Goal: Use online tool/utility: Utilize a website feature to perform a specific function

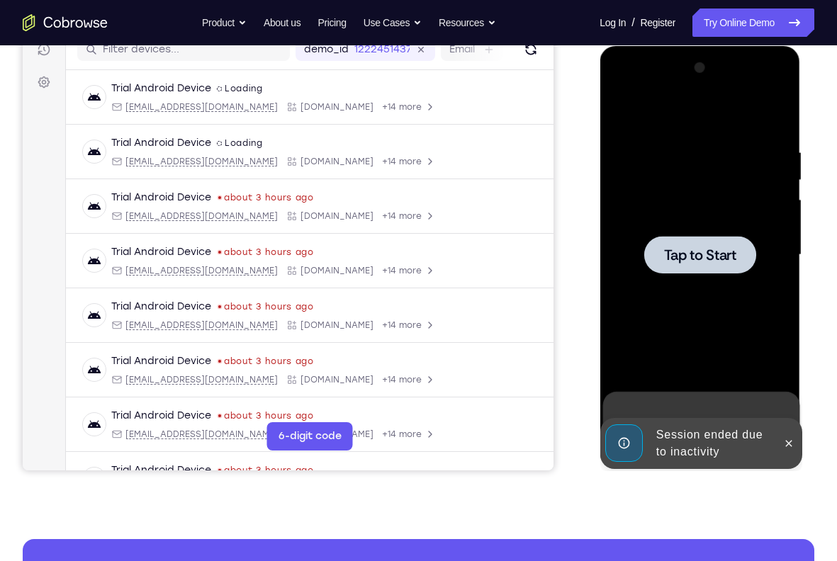
click at [715, 248] on span "Tap to Start" at bounding box center [700, 255] width 72 height 14
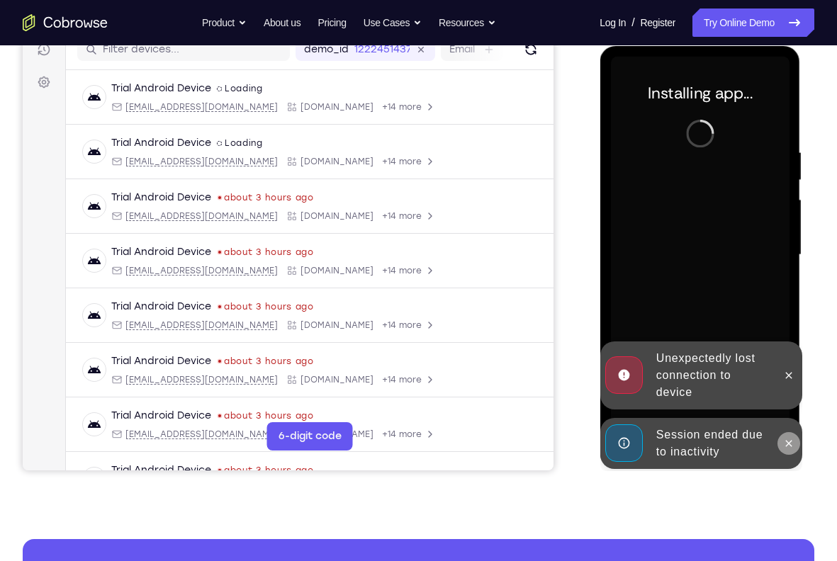
click at [793, 449] on icon at bounding box center [788, 443] width 11 height 11
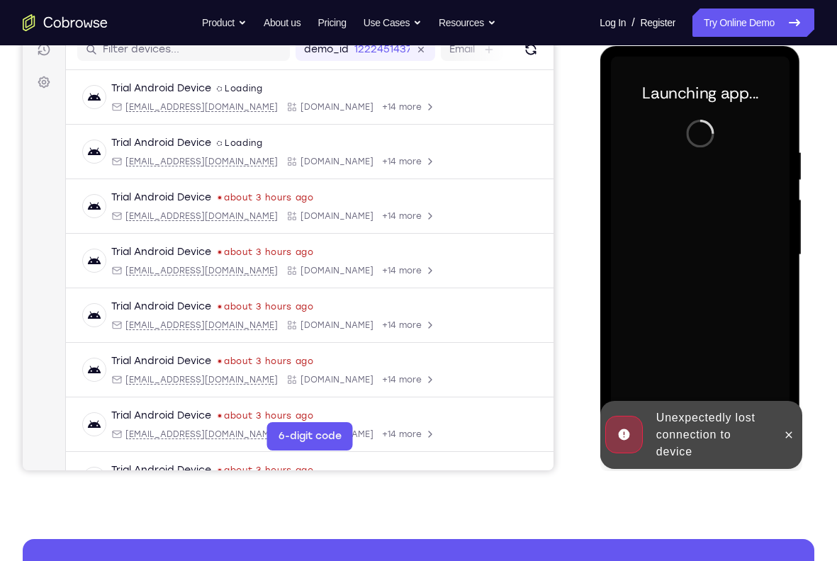
click at [793, 449] on div at bounding box center [788, 435] width 23 height 68
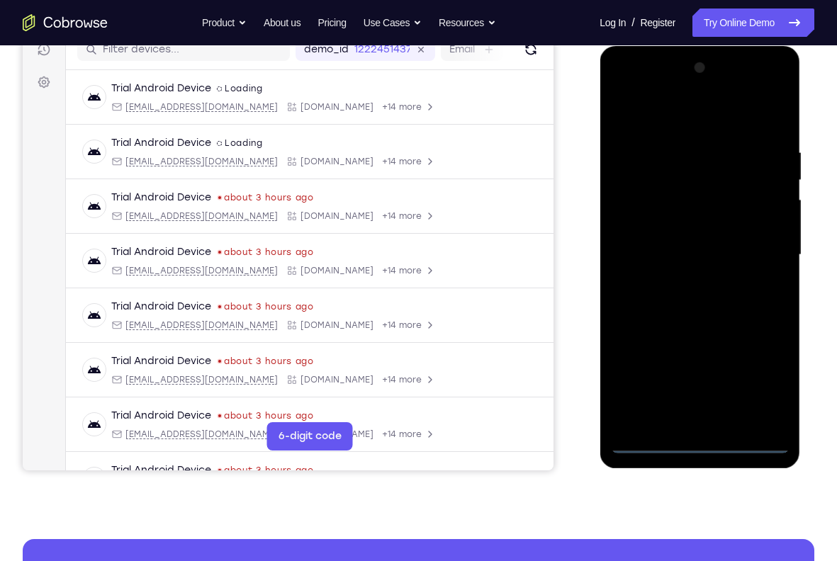
click at [694, 439] on div at bounding box center [699, 255] width 179 height 397
click at [764, 393] on div at bounding box center [699, 255] width 179 height 397
click at [653, 111] on div at bounding box center [699, 255] width 179 height 397
click at [756, 242] on div at bounding box center [699, 255] width 179 height 397
click at [683, 279] on div at bounding box center [699, 255] width 179 height 397
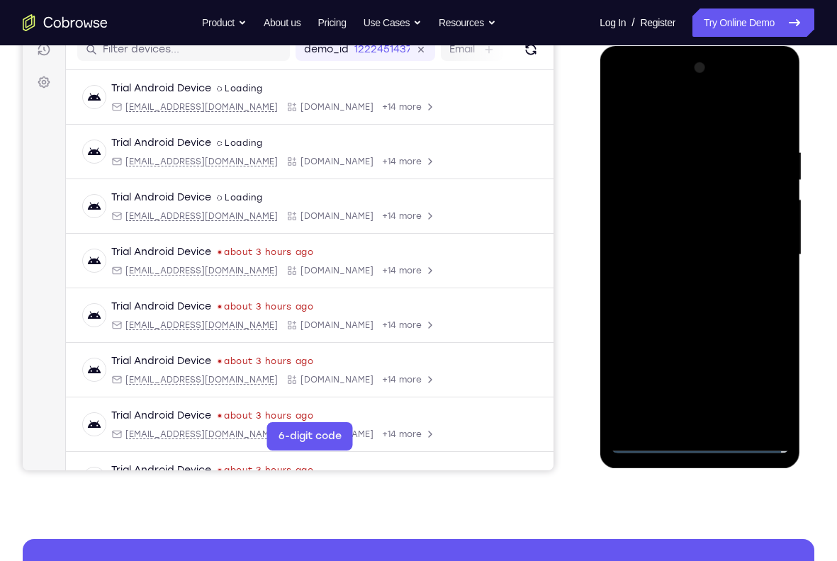
click at [700, 251] on div at bounding box center [699, 255] width 179 height 397
click at [700, 225] on div at bounding box center [699, 255] width 179 height 397
click at [684, 252] on div at bounding box center [699, 255] width 179 height 397
click at [732, 304] on div at bounding box center [699, 255] width 179 height 397
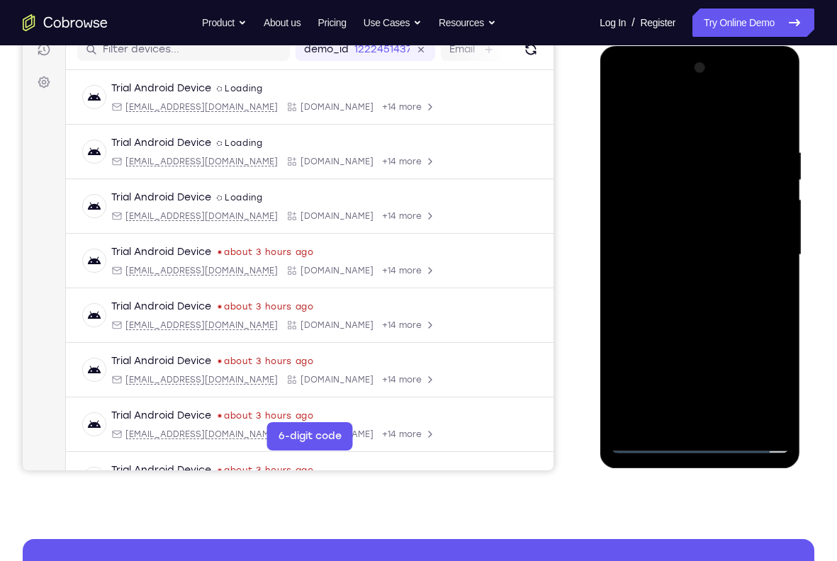
click at [763, 350] on div at bounding box center [699, 255] width 179 height 397
click at [776, 125] on div at bounding box center [699, 255] width 179 height 397
click at [780, 418] on div at bounding box center [699, 255] width 179 height 397
click at [739, 427] on div at bounding box center [699, 255] width 179 height 397
click at [729, 331] on div at bounding box center [699, 255] width 179 height 397
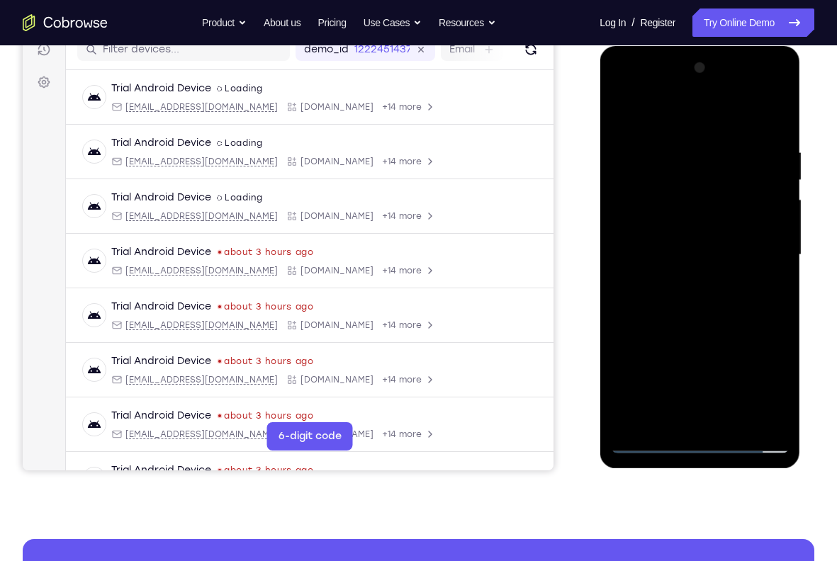
click at [731, 270] on div at bounding box center [699, 255] width 179 height 397
click at [678, 408] on div at bounding box center [699, 255] width 179 height 397
click at [764, 289] on div at bounding box center [699, 255] width 179 height 397
click at [620, 111] on div at bounding box center [699, 255] width 179 height 397
click at [690, 288] on div at bounding box center [699, 255] width 179 height 397
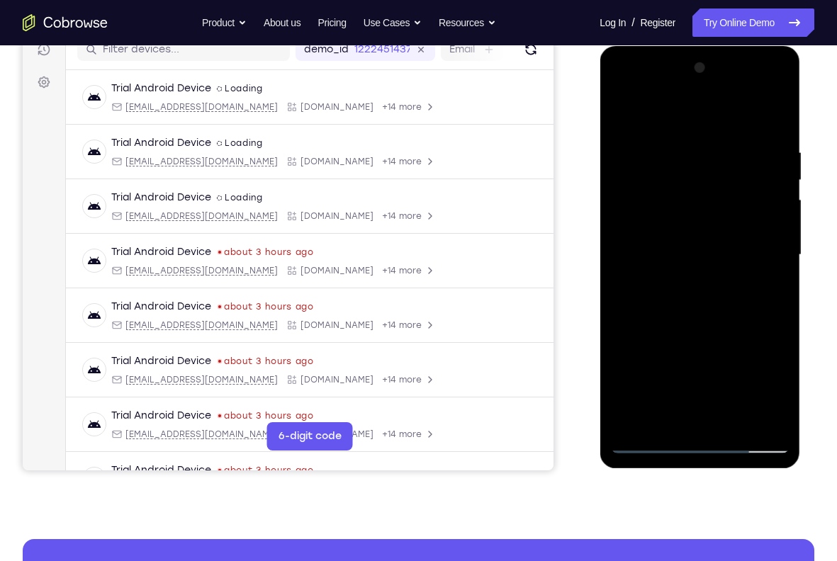
click at [623, 111] on div at bounding box center [699, 255] width 179 height 397
click at [773, 394] on div at bounding box center [699, 255] width 179 height 397
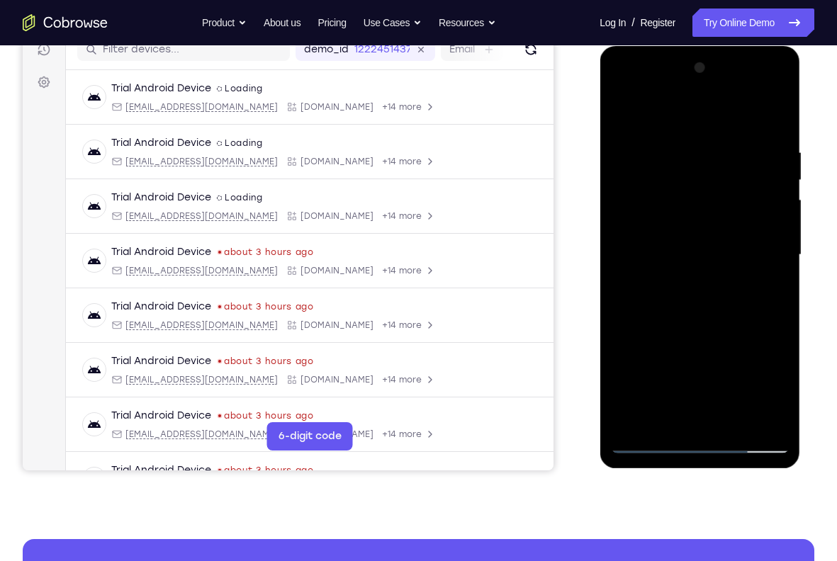
click at [773, 394] on div at bounding box center [699, 255] width 179 height 397
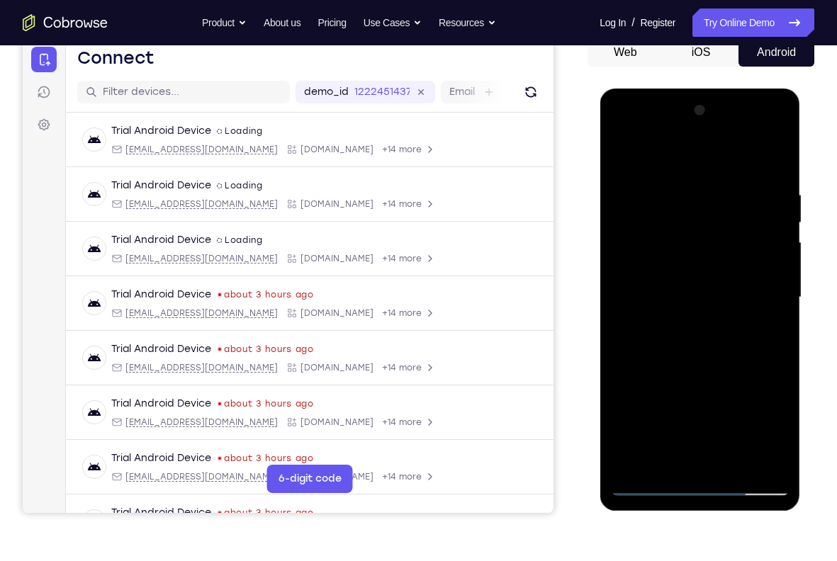
click at [623, 153] on div at bounding box center [699, 297] width 179 height 397
click at [701, 217] on div at bounding box center [699, 297] width 179 height 397
click at [626, 155] on div at bounding box center [699, 297] width 179 height 397
click at [622, 152] on div at bounding box center [699, 297] width 179 height 397
click at [688, 466] on div at bounding box center [699, 297] width 179 height 397
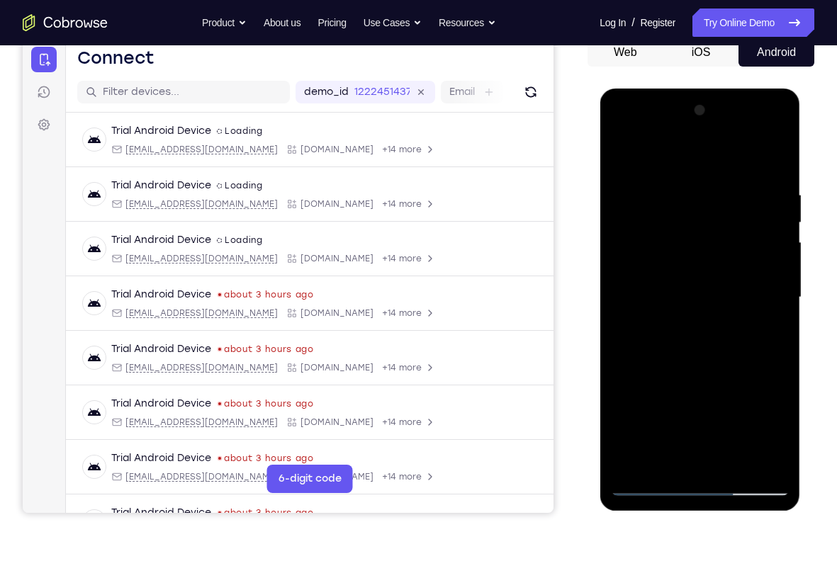
drag, startPoint x: 706, startPoint y: 368, endPoint x: 727, endPoint y: 164, distance: 204.5
click at [727, 164] on div at bounding box center [699, 297] width 179 height 397
drag, startPoint x: 725, startPoint y: 391, endPoint x: 722, endPoint y: 163, distance: 227.6
click at [722, 163] on div at bounding box center [699, 297] width 179 height 397
drag, startPoint x: 744, startPoint y: 369, endPoint x: 747, endPoint y: 221, distance: 147.5
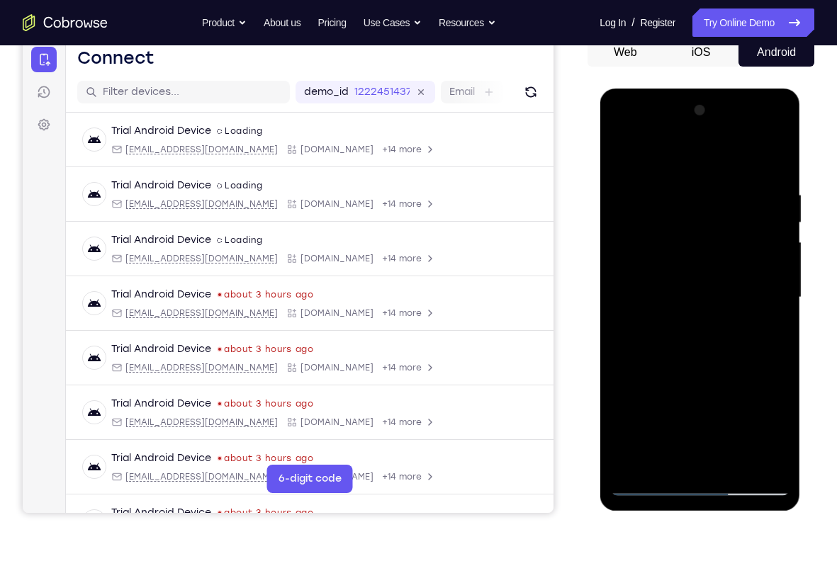
click at [747, 221] on div at bounding box center [699, 297] width 179 height 397
drag, startPoint x: 737, startPoint y: 379, endPoint x: 751, endPoint y: 189, distance: 190.5
click at [751, 189] on div at bounding box center [699, 297] width 179 height 397
drag, startPoint x: 715, startPoint y: 387, endPoint x: 726, endPoint y: 120, distance: 267.5
click at [726, 120] on div at bounding box center [699, 297] width 179 height 397
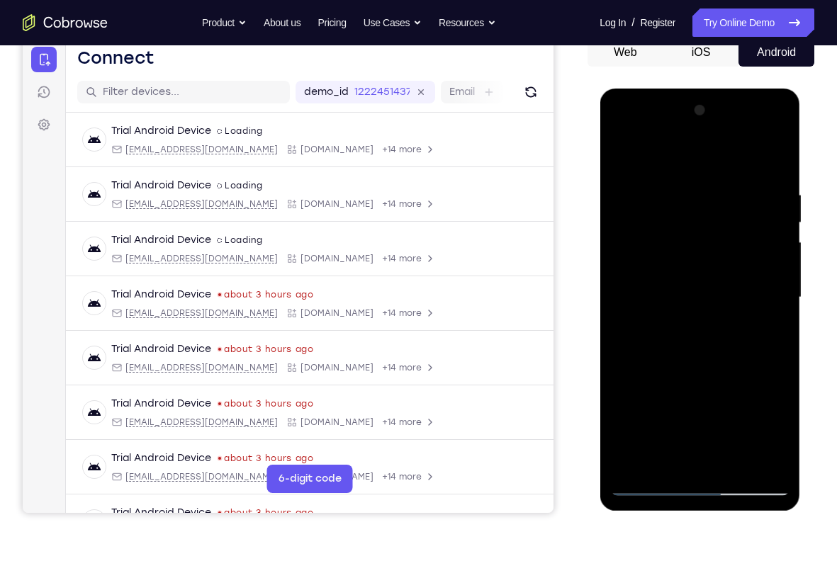
drag, startPoint x: 729, startPoint y: 393, endPoint x: 715, endPoint y: 162, distance: 231.5
click at [715, 152] on div at bounding box center [699, 297] width 179 height 397
click at [702, 482] on div at bounding box center [699, 297] width 179 height 397
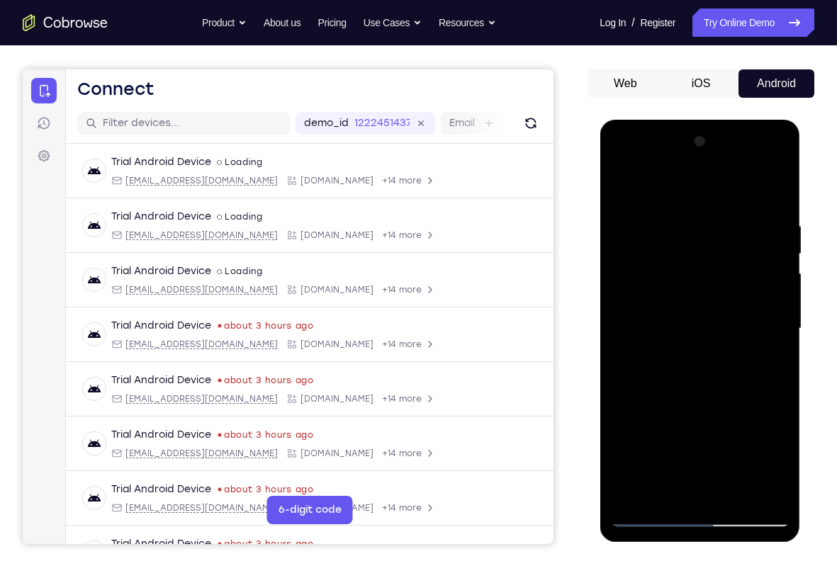
drag, startPoint x: 686, startPoint y: 406, endPoint x: 683, endPoint y: 175, distance: 230.4
click at [683, 175] on div at bounding box center [699, 328] width 179 height 397
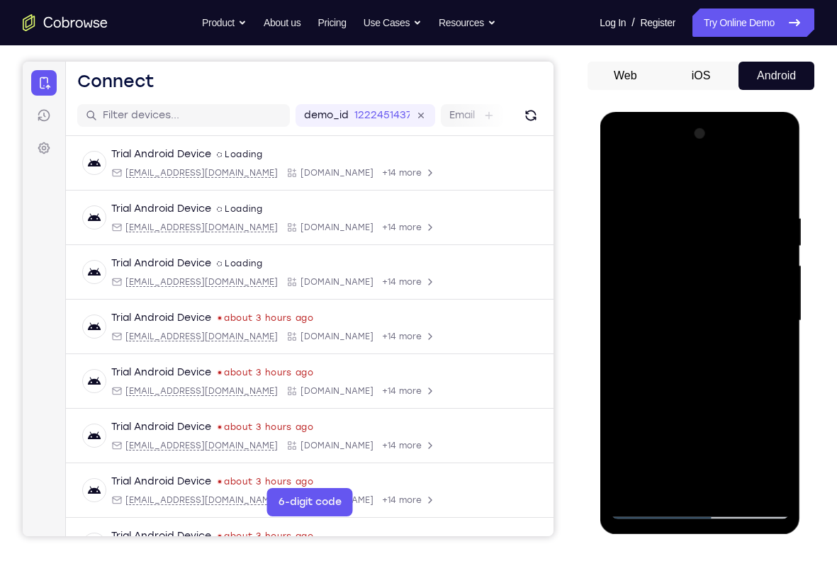
drag, startPoint x: 700, startPoint y: 264, endPoint x: 703, endPoint y: 151, distance: 113.5
click at [691, 112] on html "Online web based iOS Simulators and Android Emulators. Run iPhone, iPad, Mobile…" at bounding box center [701, 324] width 202 height 425
drag, startPoint x: 719, startPoint y: 421, endPoint x: 663, endPoint y: 21, distance: 403.8
click at [663, 112] on html "Online web based iOS Simulators and Android Emulators. Run iPhone, iPad, Mobile…" at bounding box center [701, 324] width 202 height 425
click at [698, 512] on div at bounding box center [699, 321] width 179 height 397
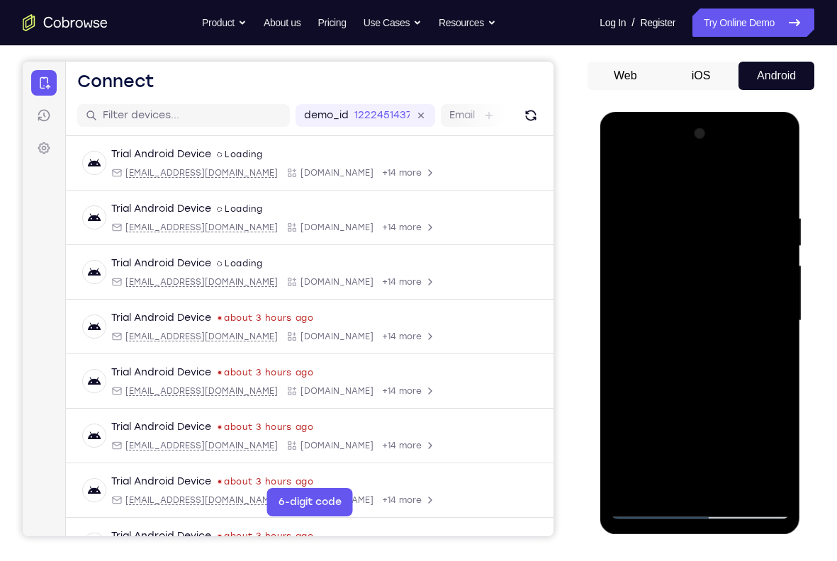
click at [698, 512] on div at bounding box center [699, 321] width 179 height 397
